Goal: Find specific page/section: Find specific page/section

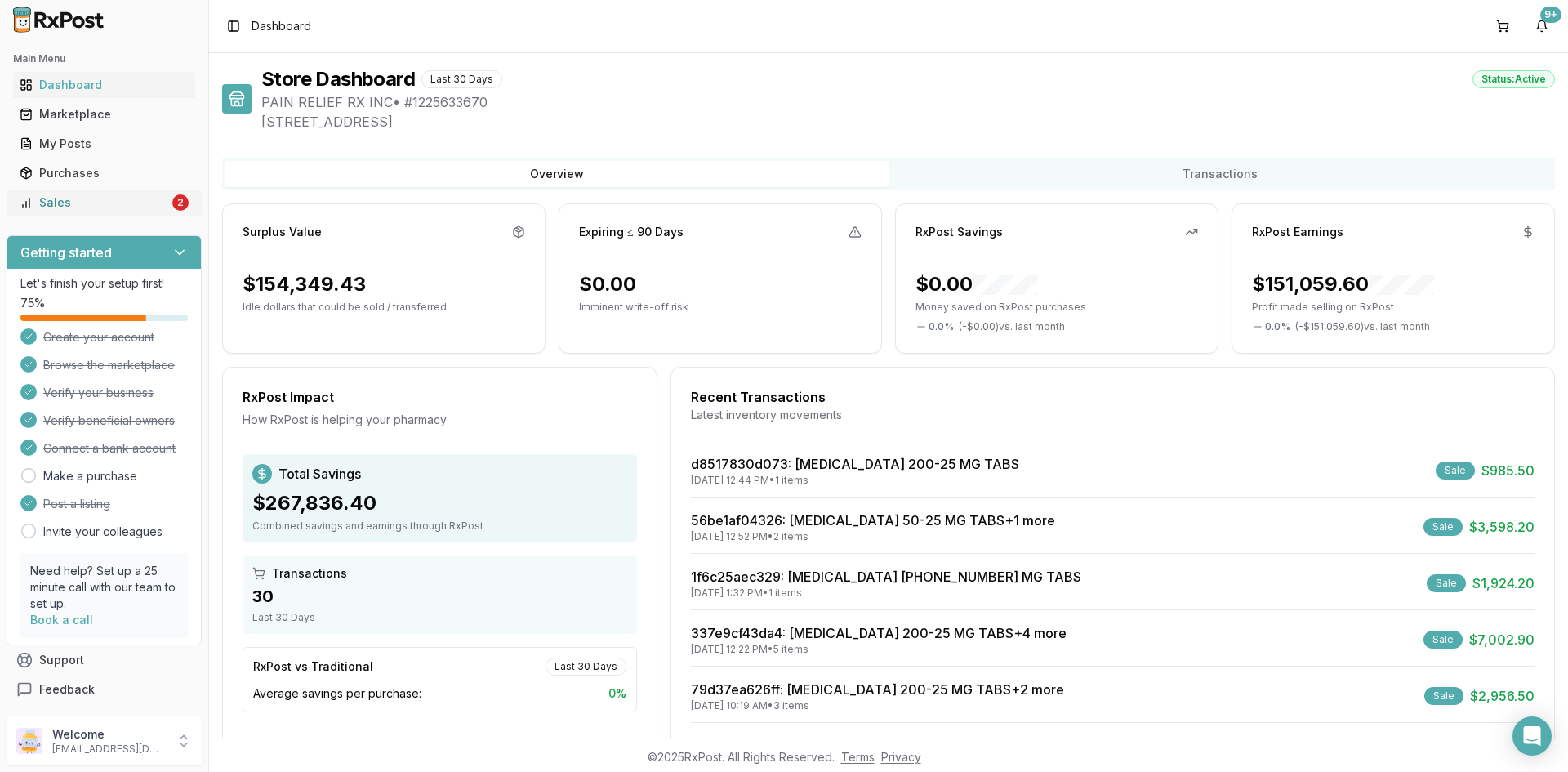
click at [161, 192] on link "Sales 2" at bounding box center [104, 203] width 182 height 30
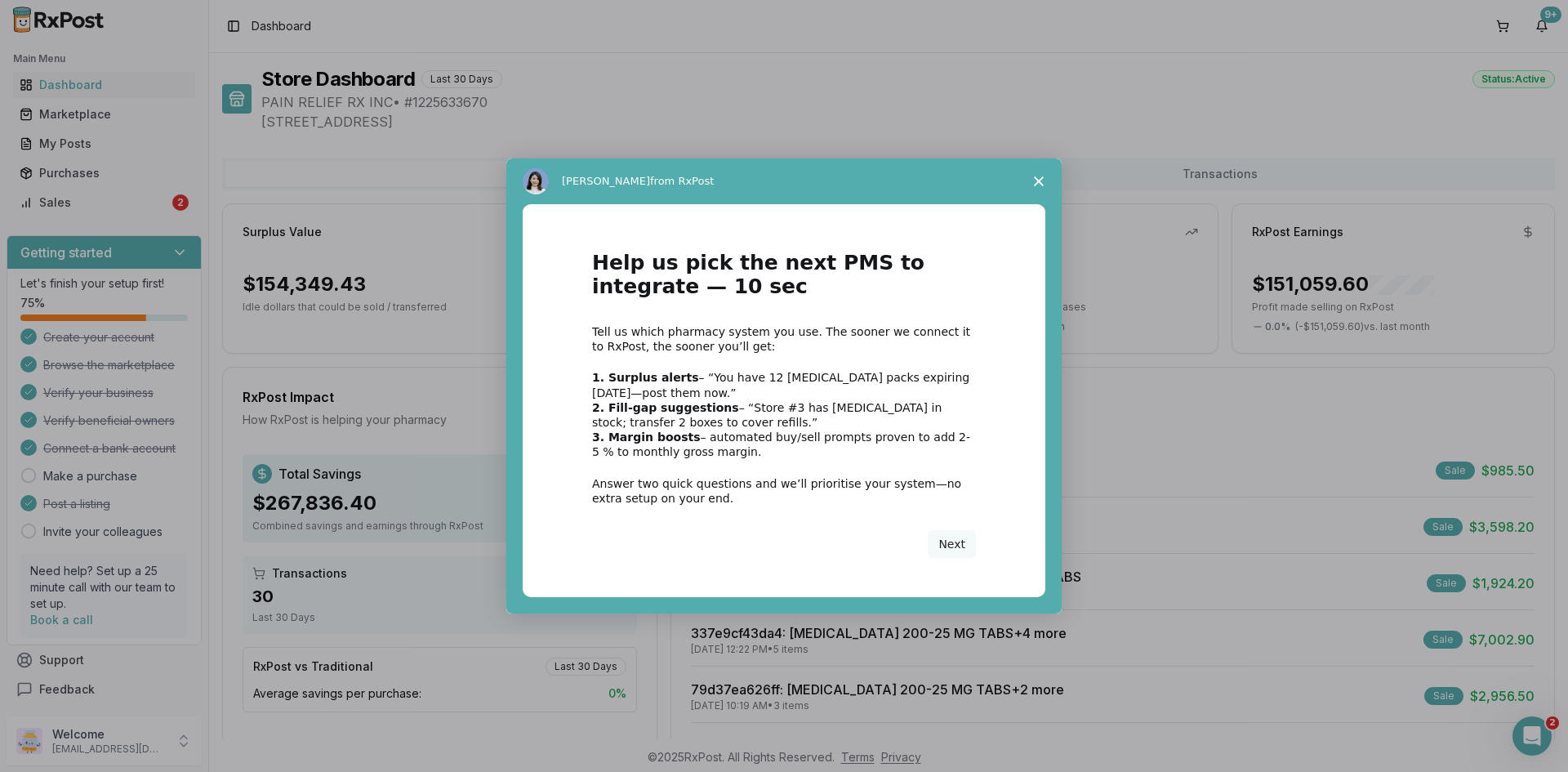
click at [1046, 176] on span "Close survey" at bounding box center [1039, 181] width 46 height 46
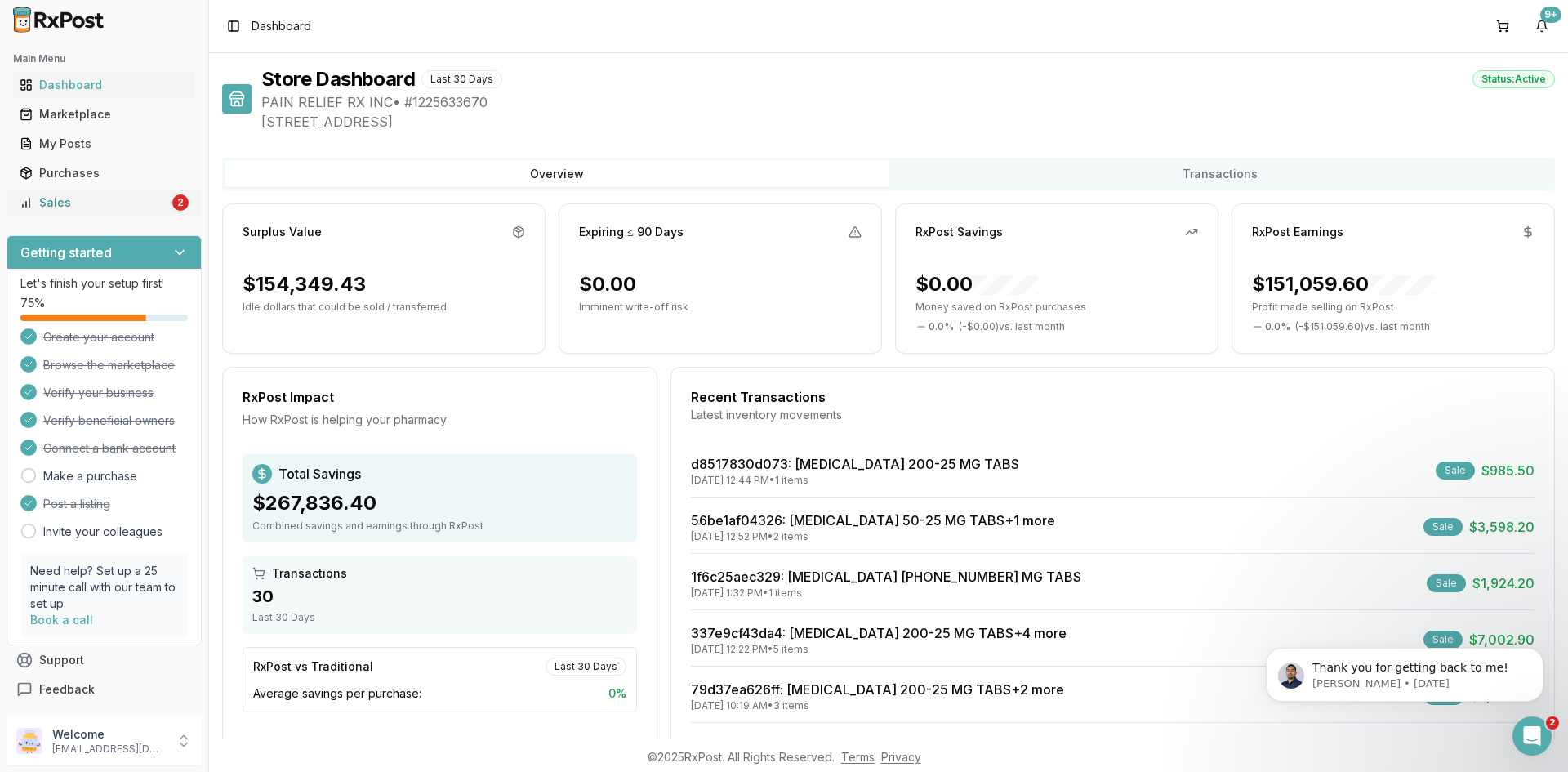
click at [144, 209] on div "Sales" at bounding box center [94, 202] width 150 height 17
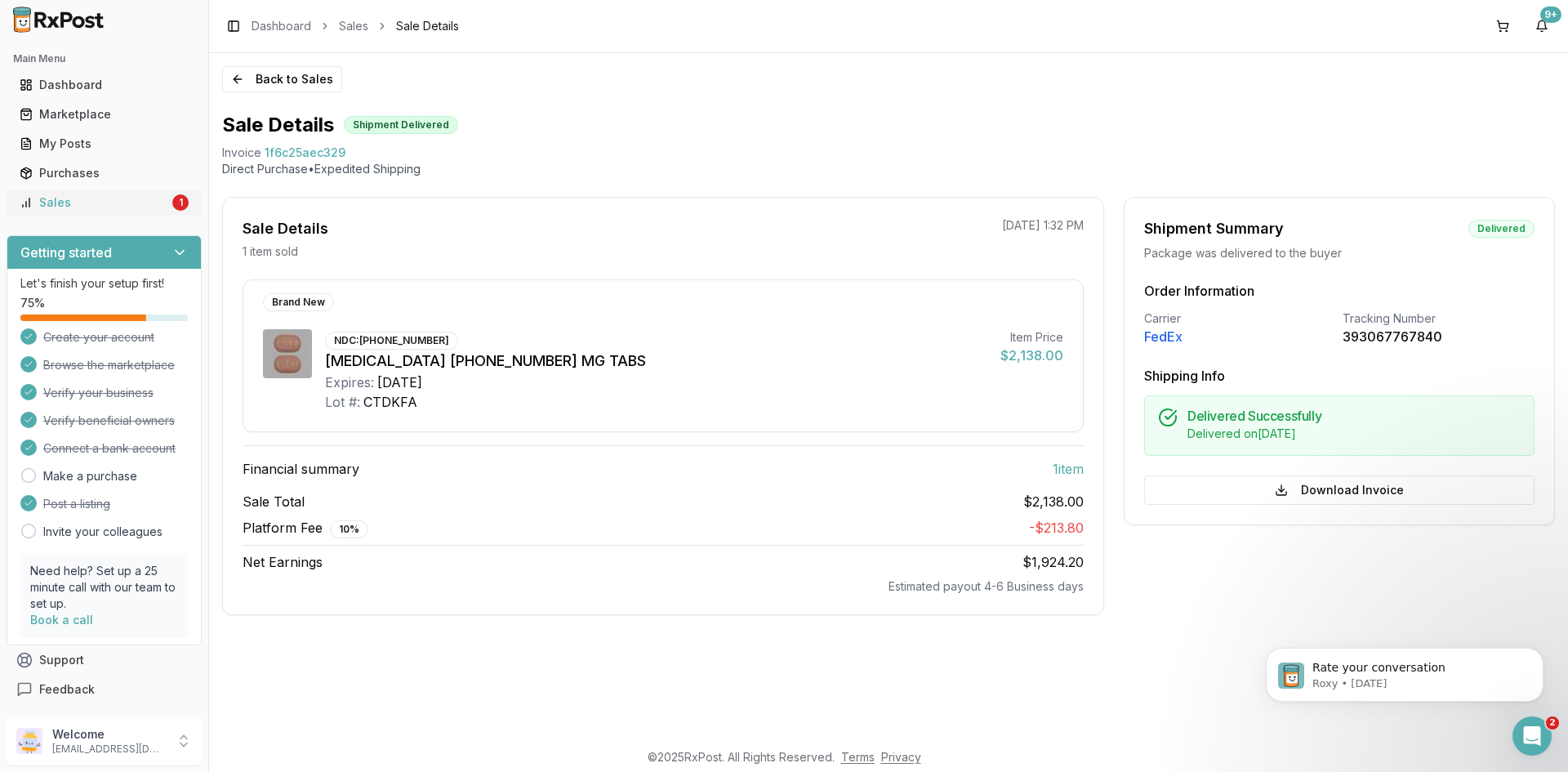
click at [153, 197] on div "Sales" at bounding box center [94, 202] width 150 height 17
